Goal: Information Seeking & Learning: Compare options

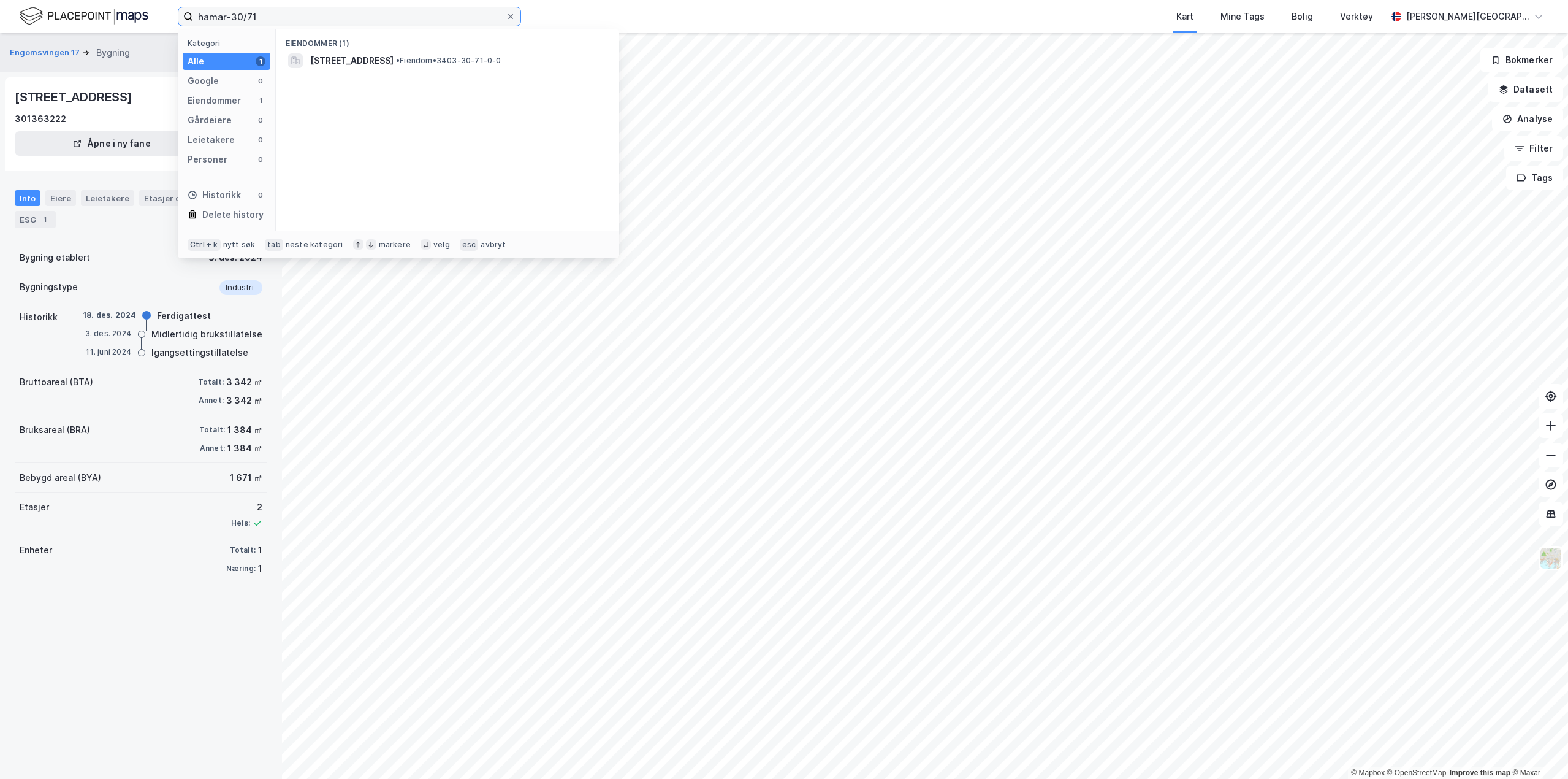
drag, startPoint x: 274, startPoint y: 17, endPoint x: -1, endPoint y: -21, distance: 277.6
click at [0, 0] on html "hamar-30/71 Kategori Alle 1 Google 0 Eiendommer 1 Gårdeiere 0 Leietakere 0 Pers…" at bounding box center [784, 389] width 1568 height 779
type input "ø"
type input "oslo-32-211"
